Goal: Transaction & Acquisition: Purchase product/service

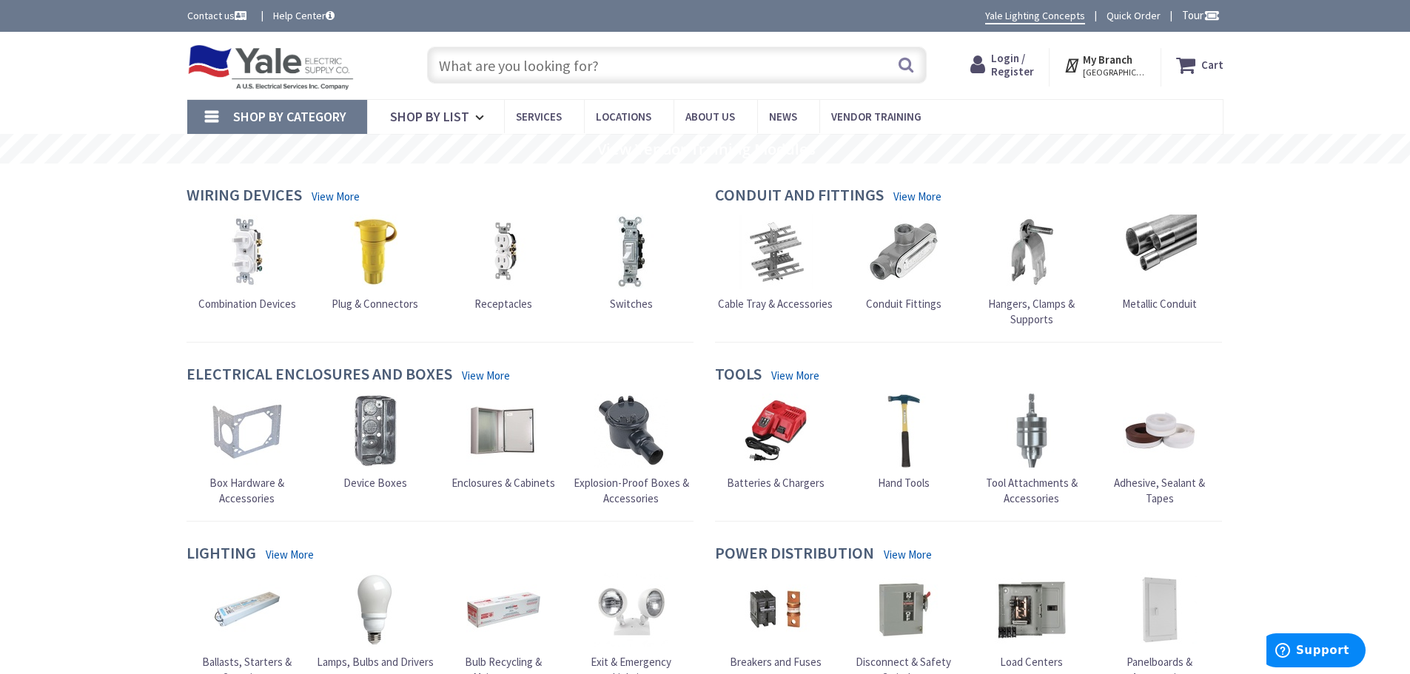
click at [1011, 58] on span "Login / Register" at bounding box center [1012, 64] width 43 height 27
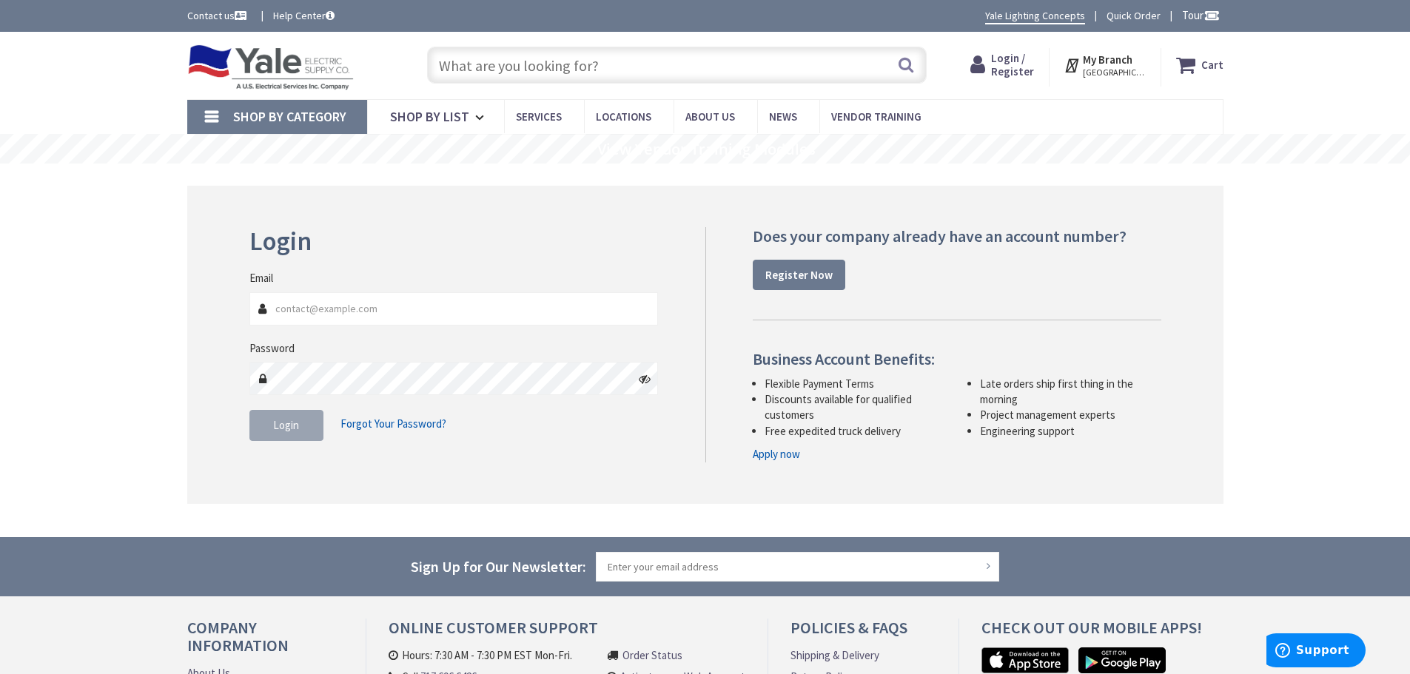
click at [494, 308] on input "Email" at bounding box center [453, 308] width 409 height 33
click at [286, 423] on span "Login" at bounding box center [286, 425] width 26 height 14
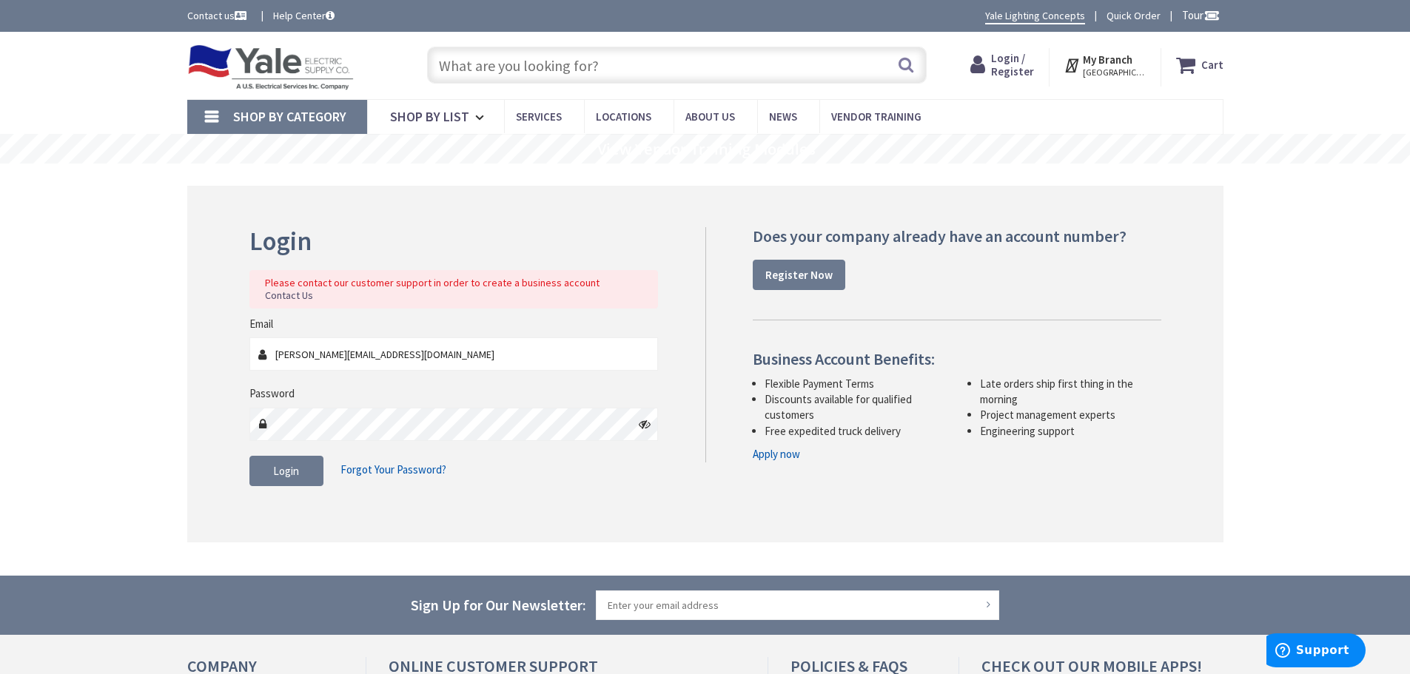
click at [650, 418] on icon at bounding box center [645, 424] width 12 height 12
drag, startPoint x: 297, startPoint y: 349, endPoint x: 214, endPoint y: 371, distance: 86.3
click at [214, 371] on div "Login Please contact our customer support in order to create a business account…" at bounding box center [705, 364] width 1036 height 357
type input "[PERSON_NAME][EMAIL_ADDRESS][DOMAIN_NAME]"
click at [283, 466] on button "Login" at bounding box center [286, 471] width 74 height 31
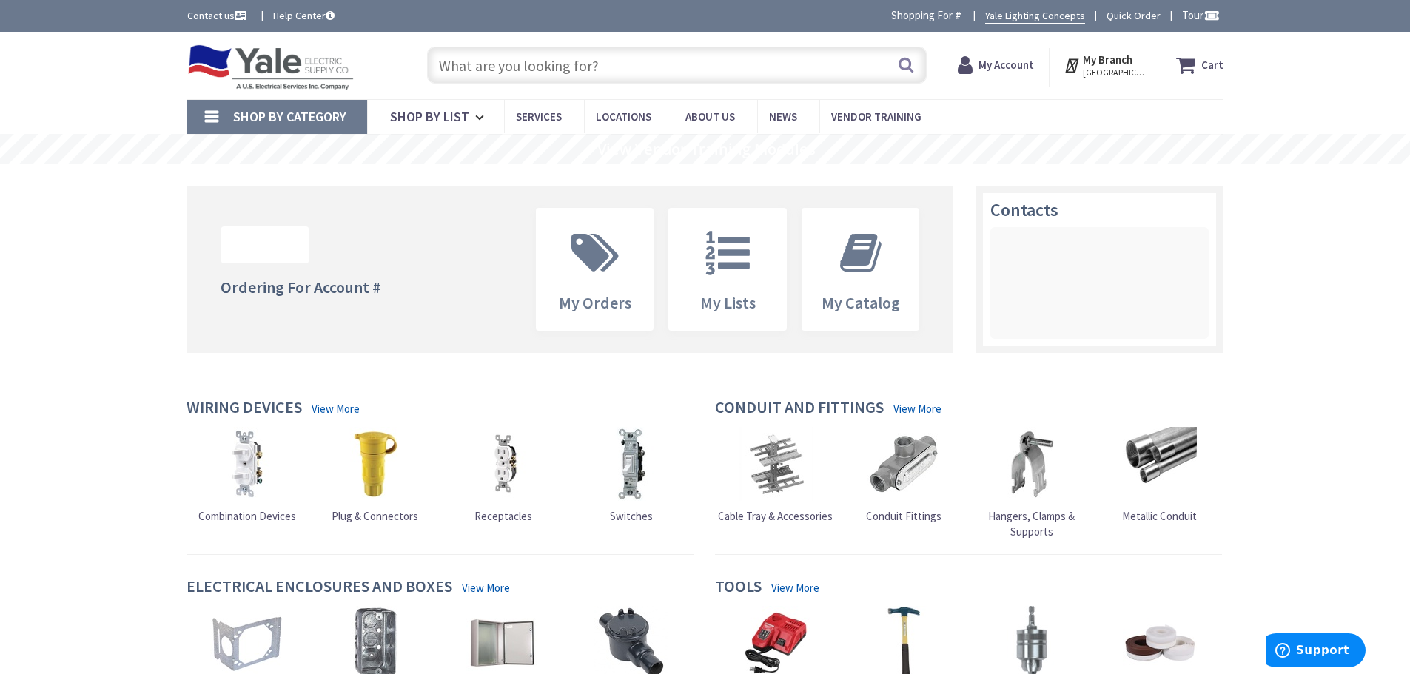
click at [613, 69] on input "text" at bounding box center [676, 65] width 499 height 37
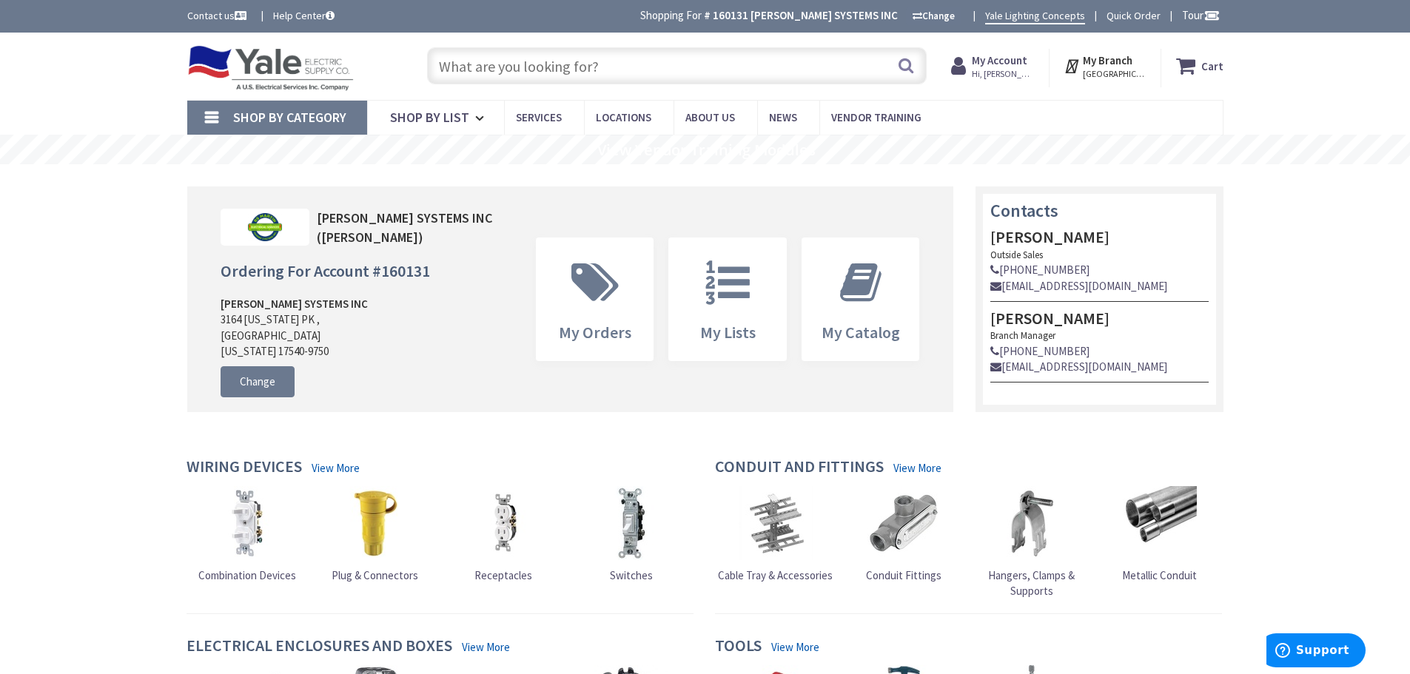
type input "."
